Goal: Book appointment/travel/reservation

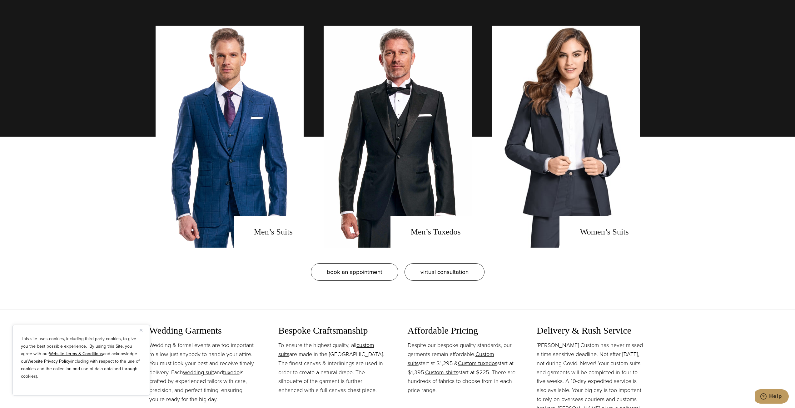
scroll to position [625, 0]
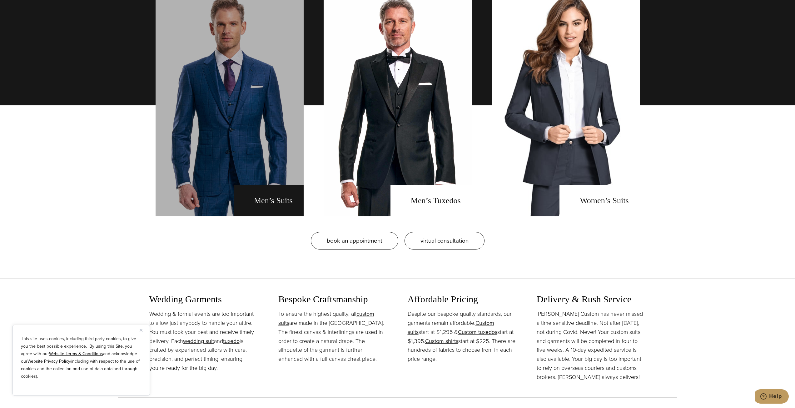
click at [270, 106] on link "men's suits" at bounding box center [230, 105] width 148 height 222
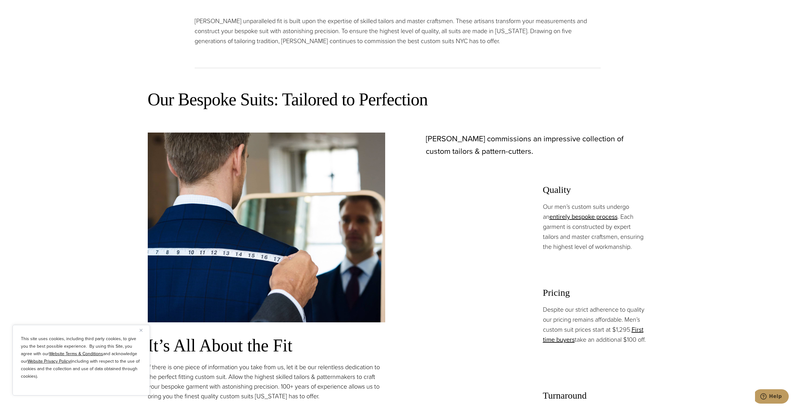
scroll to position [656, 0]
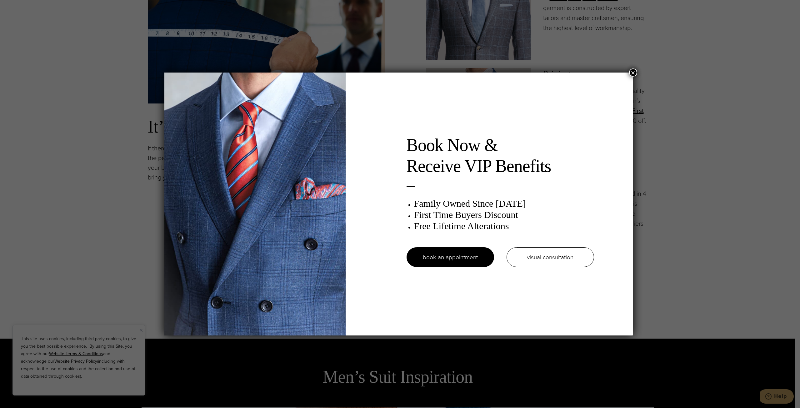
click at [71, 94] on div "Book Now & Receive VIP Benefits Family Owned Since 1913 First Time Buyers Disco…" at bounding box center [400, 204] width 800 height 408
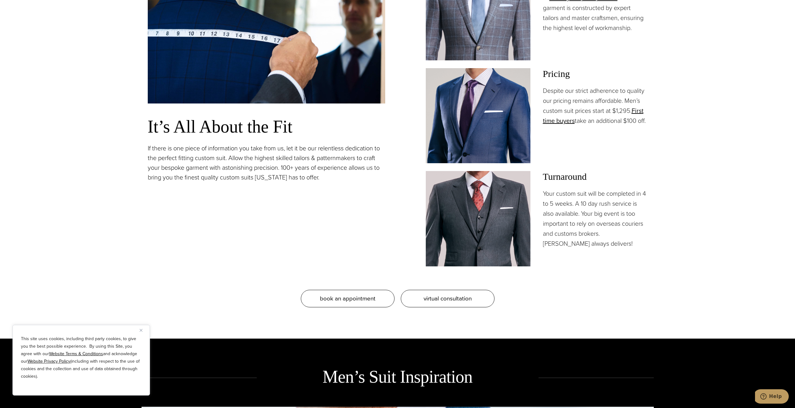
scroll to position [0, 0]
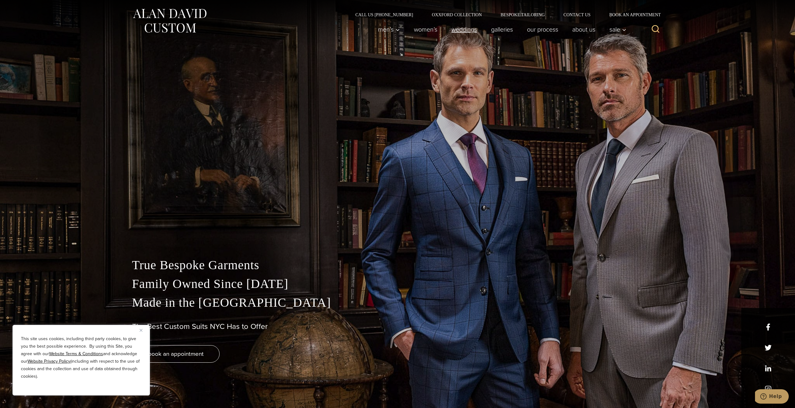
click at [449, 26] on link "weddings" at bounding box center [464, 29] width 40 height 13
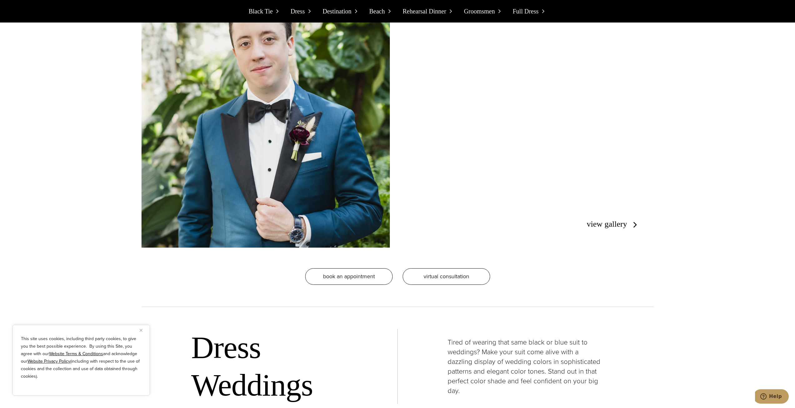
scroll to position [1344, 0]
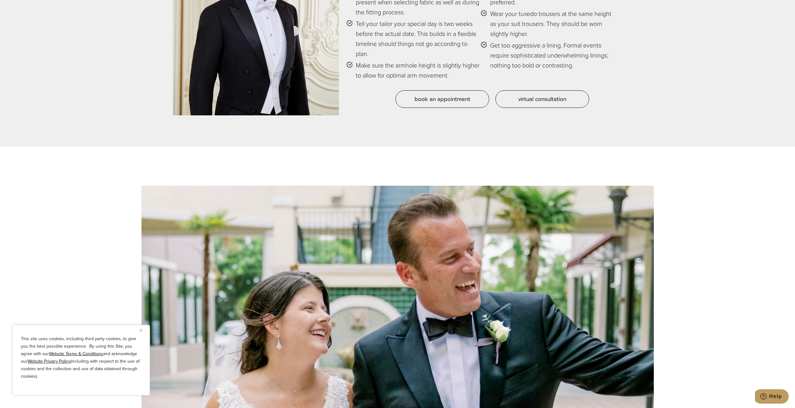
scroll to position [3236, 0]
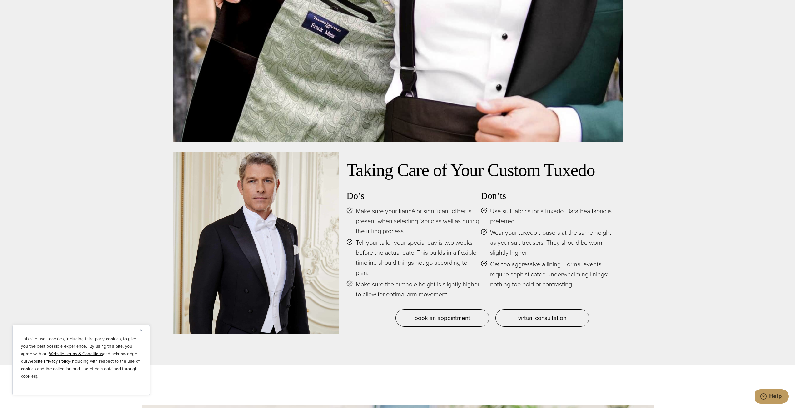
click at [397, 225] on span "Make sure your fiancé or significant other is present when selecting fabric as …" at bounding box center [418, 221] width 125 height 30
click at [398, 225] on span "Make sure your fiancé or significant other is present when selecting fabric as …" at bounding box center [418, 221] width 125 height 30
click at [394, 201] on h3 "Do’s" at bounding box center [414, 195] width 134 height 11
drag, startPoint x: 355, startPoint y: 210, endPoint x: 428, endPoint y: 230, distance: 75.5
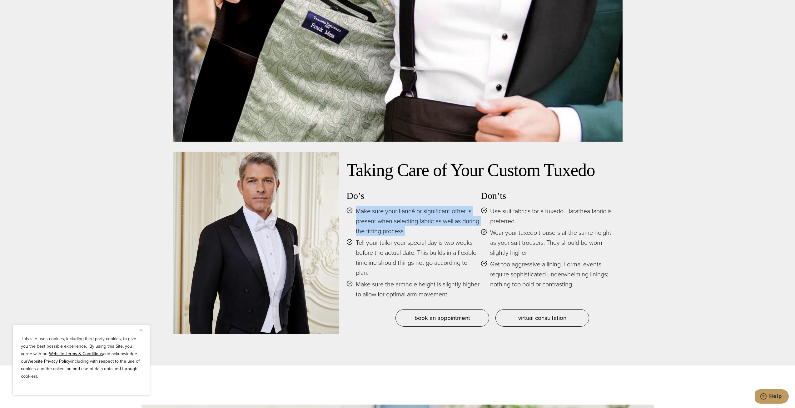
click at [428, 230] on li "Make sure your fiancé or significant other is present when selecting fabric as …" at bounding box center [414, 221] width 134 height 30
drag, startPoint x: 428, startPoint y: 228, endPoint x: 437, endPoint y: 228, distance: 9.7
click at [427, 228] on span "Make sure your fiancé or significant other is present when selecting fabric as …" at bounding box center [418, 221] width 125 height 30
click at [449, 232] on span "Make sure your fiancé or significant other is present when selecting fabric as …" at bounding box center [418, 221] width 125 height 30
drag, startPoint x: 455, startPoint y: 232, endPoint x: 352, endPoint y: 211, distance: 105.3
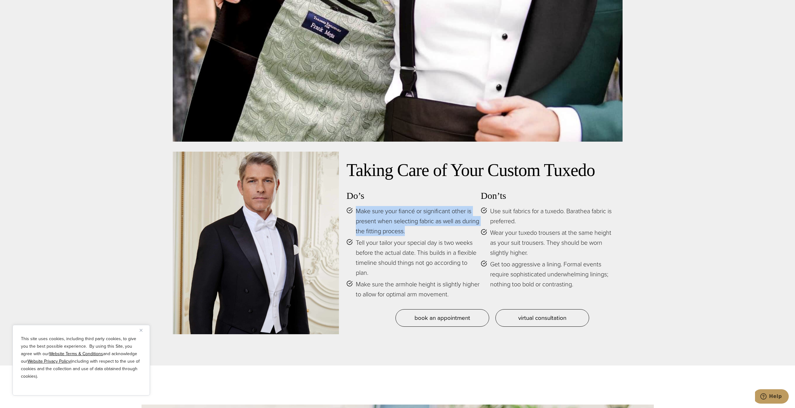
click at [352, 211] on li "Make sure your fiancé or significant other is present when selecting fabric as …" at bounding box center [414, 221] width 134 height 30
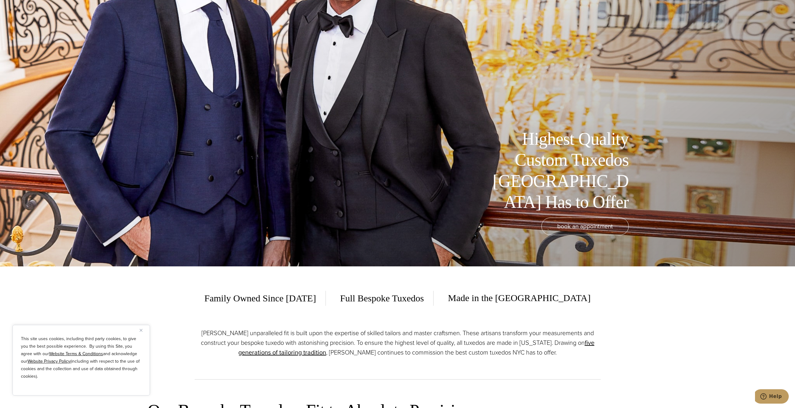
scroll to position [0, 0]
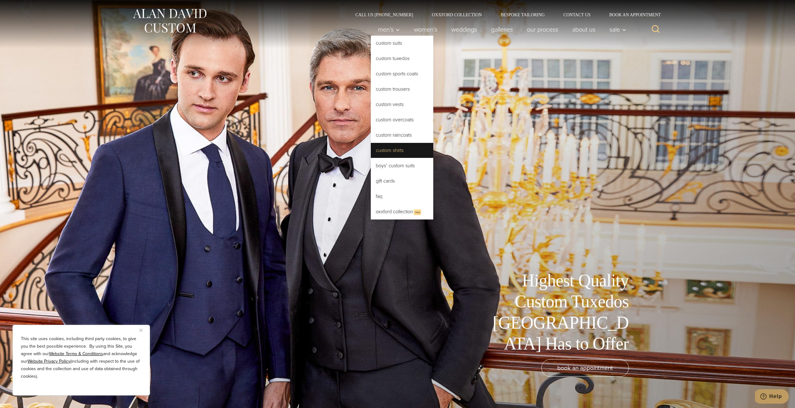
click at [404, 154] on link "Custom Shirts" at bounding box center [402, 150] width 63 height 15
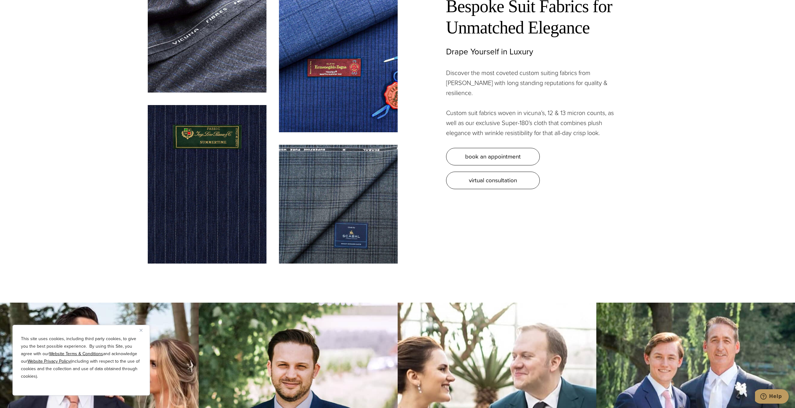
scroll to position [2120, 0]
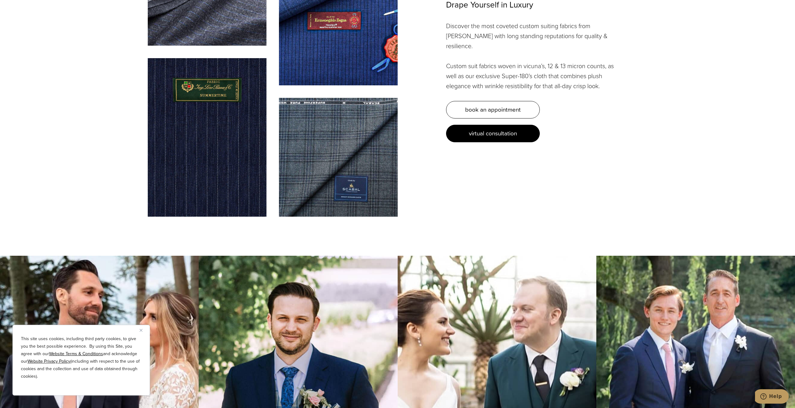
click at [504, 125] on link "virtual consultation" at bounding box center [493, 134] width 94 height 18
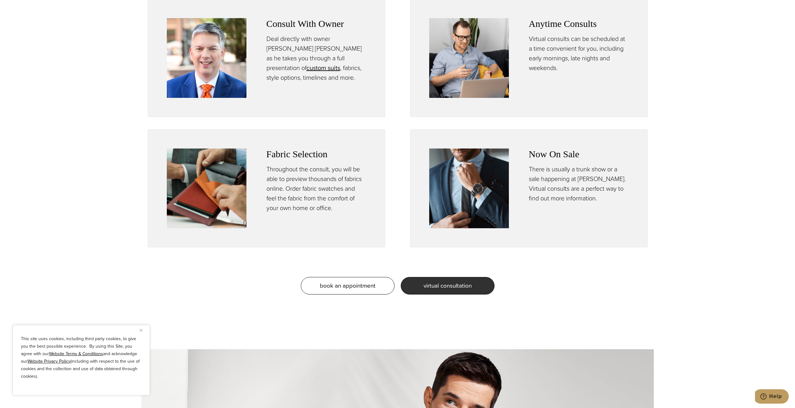
scroll to position [656, 0]
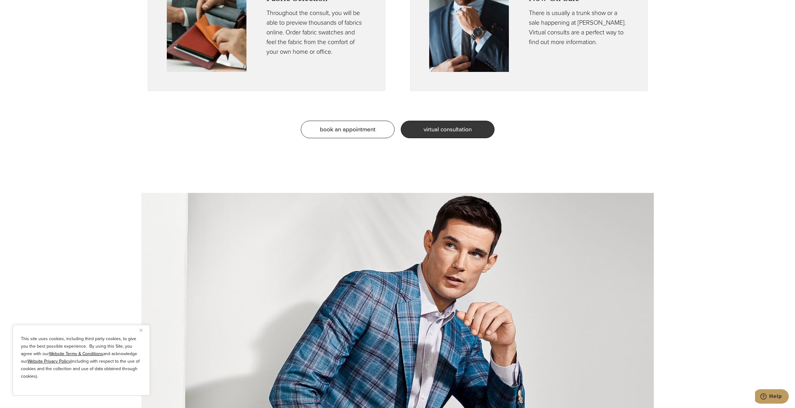
click at [454, 130] on span "virtual consultation" at bounding box center [448, 129] width 48 height 9
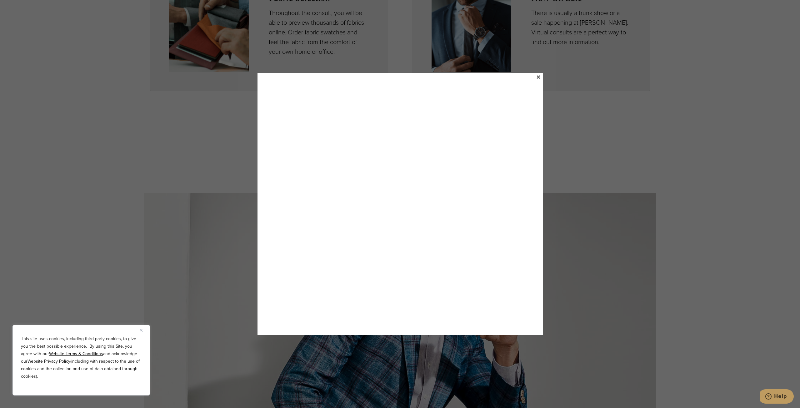
click at [217, 124] on div "×" at bounding box center [400, 204] width 800 height 408
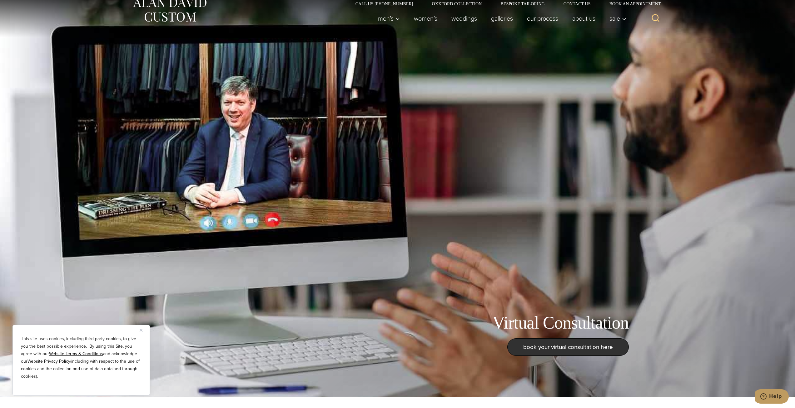
scroll to position [0, 0]
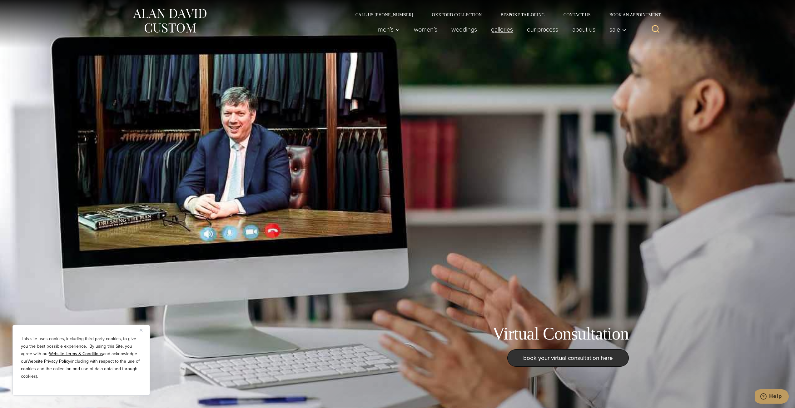
click at [499, 30] on link "Galleries" at bounding box center [502, 29] width 36 height 13
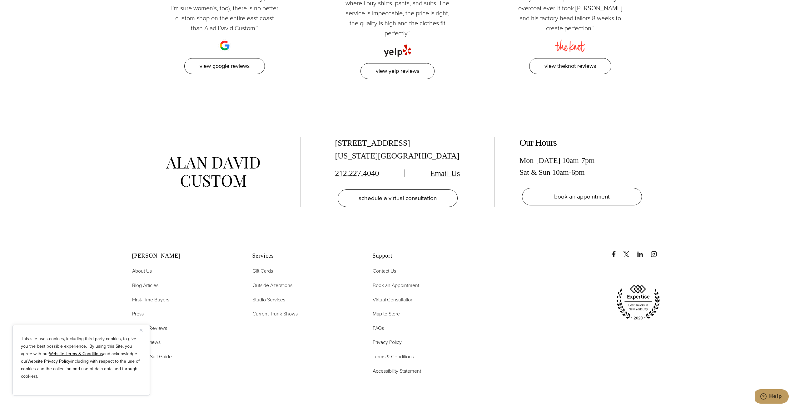
scroll to position [2000, 0]
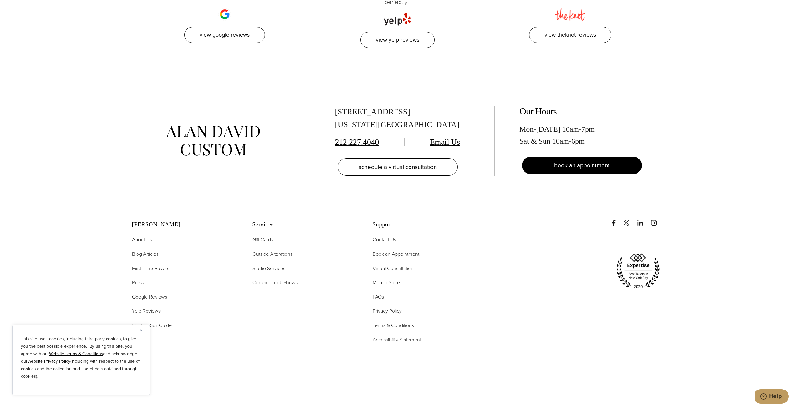
click at [577, 163] on link "book an appointment" at bounding box center [582, 166] width 120 height 18
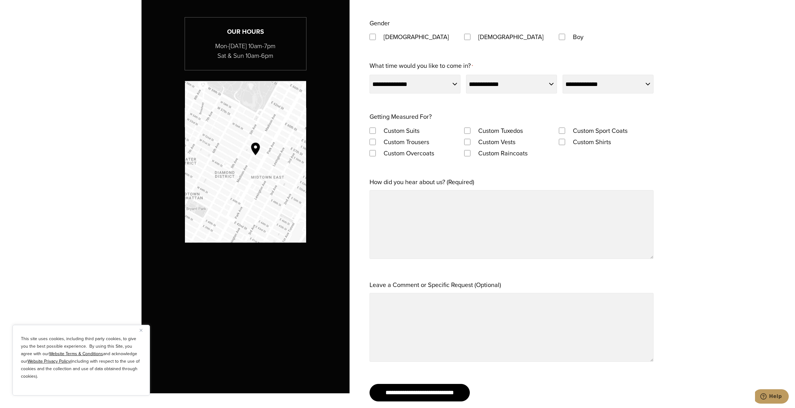
scroll to position [563, 0]
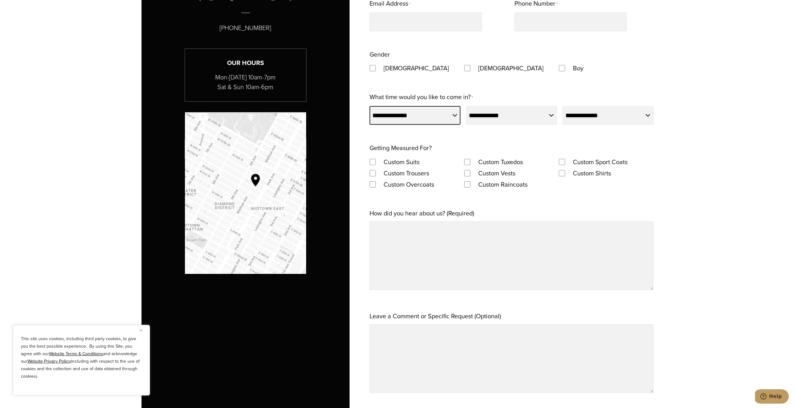
click at [458, 119] on select "**********" at bounding box center [415, 115] width 91 height 19
click at [461, 120] on select "**********" at bounding box center [415, 115] width 91 height 19
click at [484, 126] on div "**********" at bounding box center [512, 177] width 284 height 461
click at [487, 123] on select "**********" at bounding box center [511, 115] width 91 height 19
click at [446, 130] on div "**********" at bounding box center [512, 177] width 284 height 461
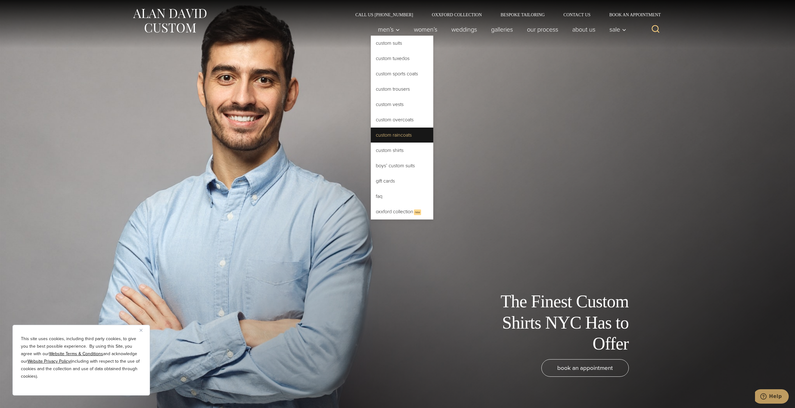
click at [414, 136] on link "Custom Raincoats" at bounding box center [402, 135] width 63 height 15
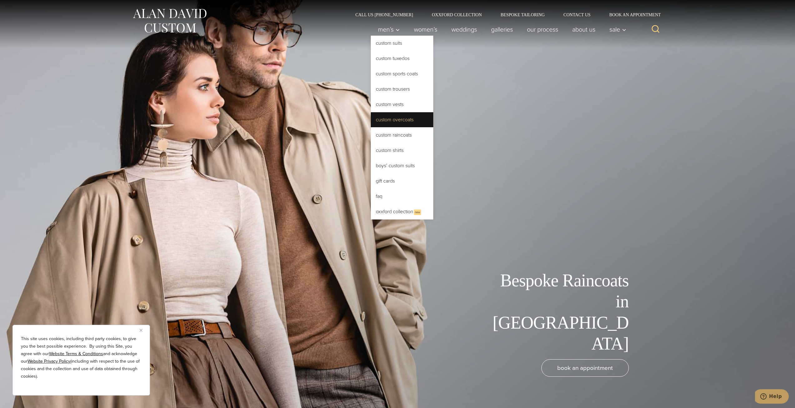
click at [394, 121] on link "Custom Overcoats" at bounding box center [402, 119] width 63 height 15
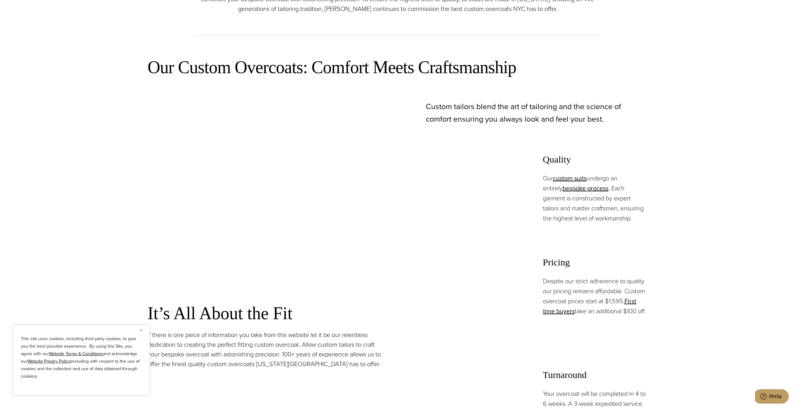
scroll to position [656, 0]
